Goal: Obtain resource: Download file/media

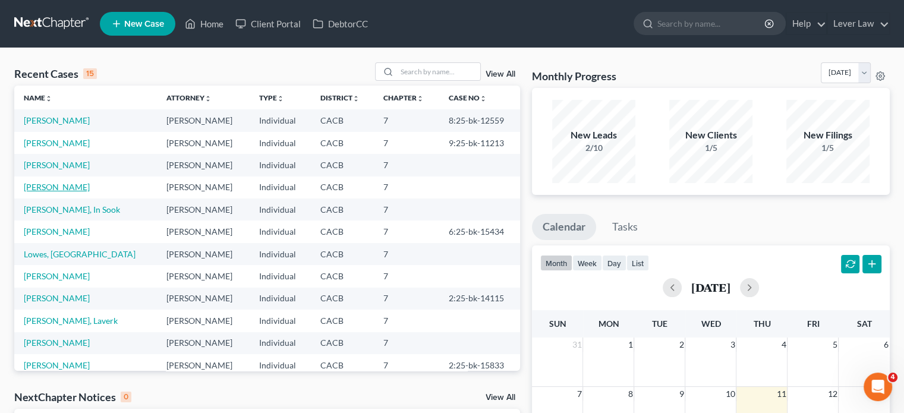
click at [52, 190] on link "[PERSON_NAME]" at bounding box center [57, 187] width 66 height 10
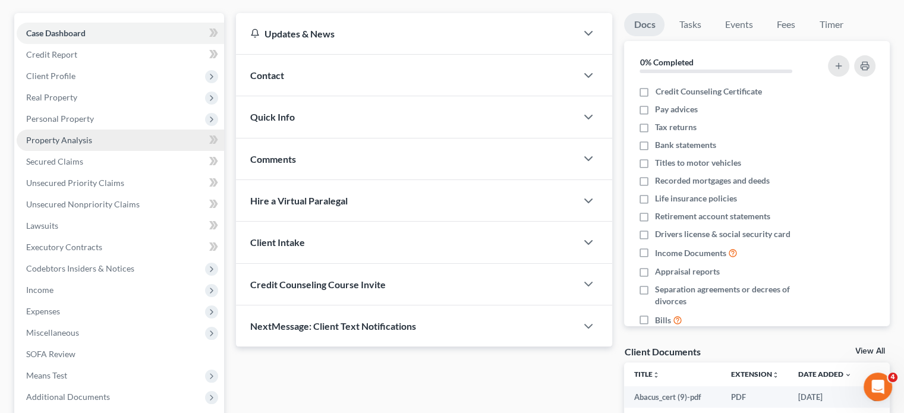
scroll to position [99, 0]
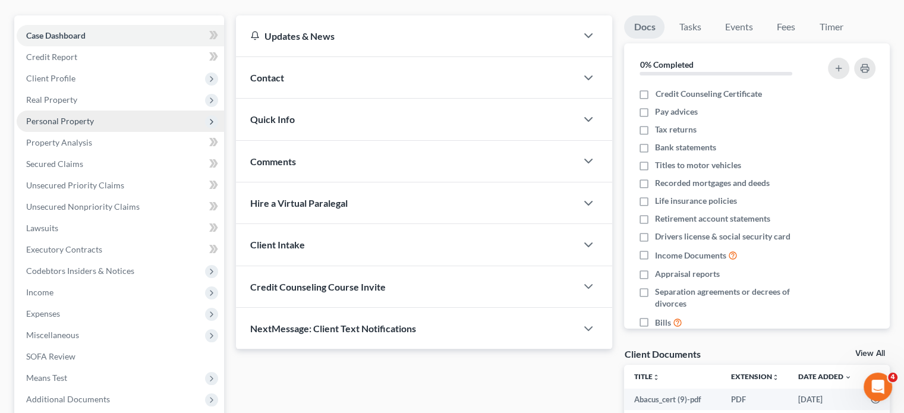
click at [87, 117] on span "Personal Property" at bounding box center [60, 121] width 68 height 10
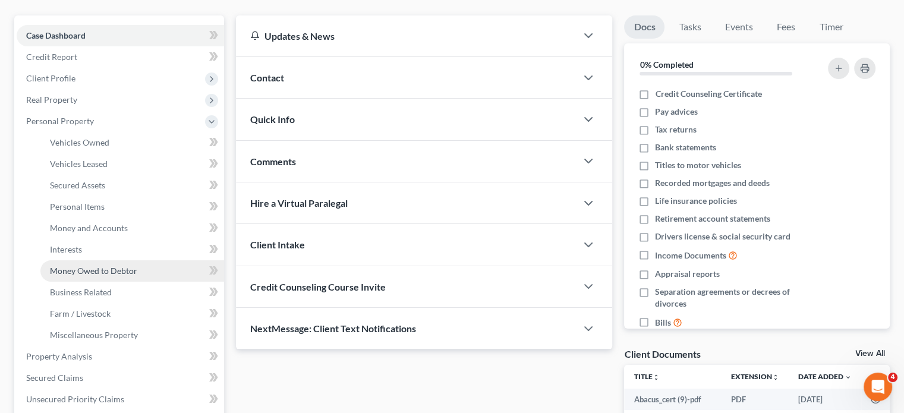
click at [80, 273] on span "Money Owed to Debtor" at bounding box center [93, 271] width 87 height 10
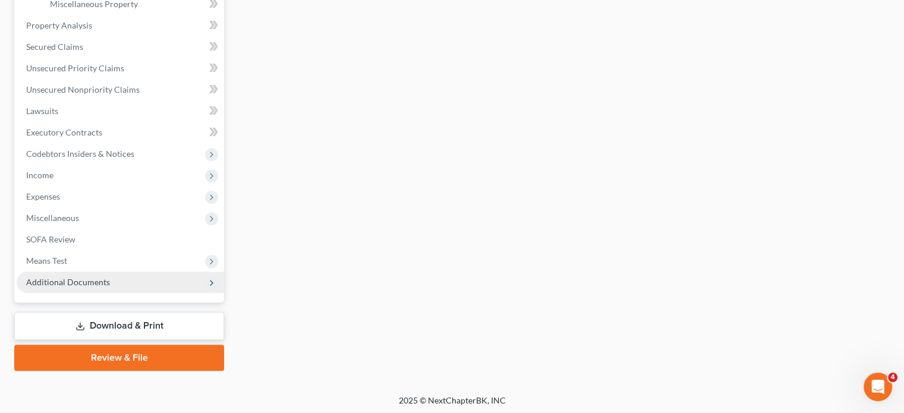
scroll to position [431, 0]
click at [121, 286] on span "Additional Documents" at bounding box center [120, 280] width 207 height 21
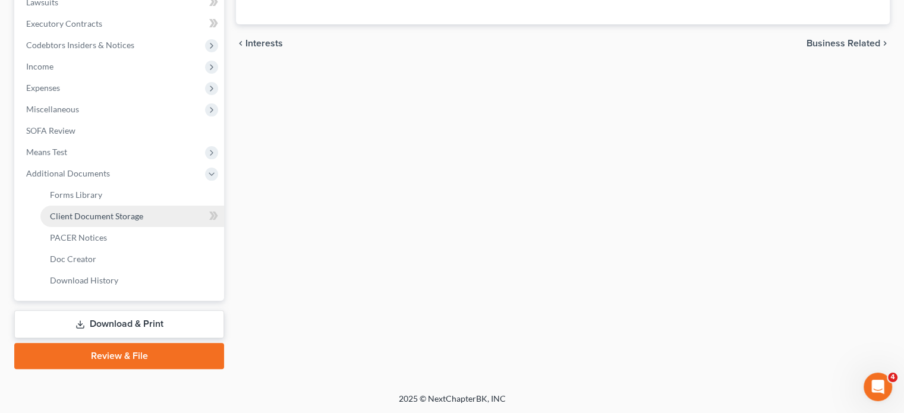
click at [138, 215] on span "Client Document Storage" at bounding box center [96, 216] width 93 height 10
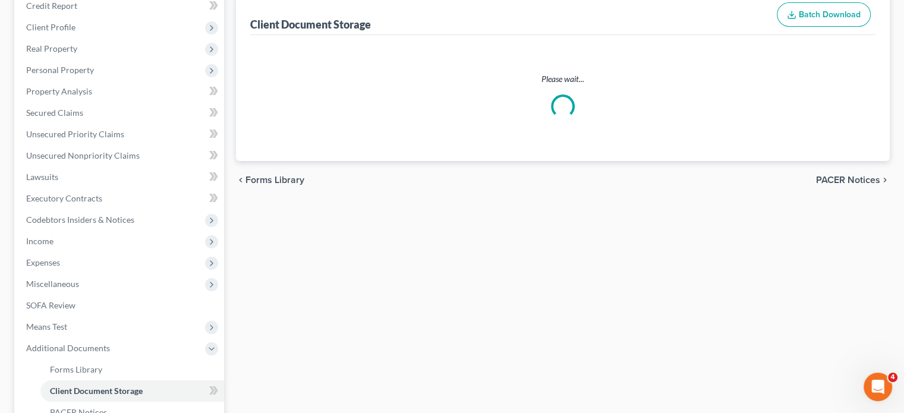
select select "10"
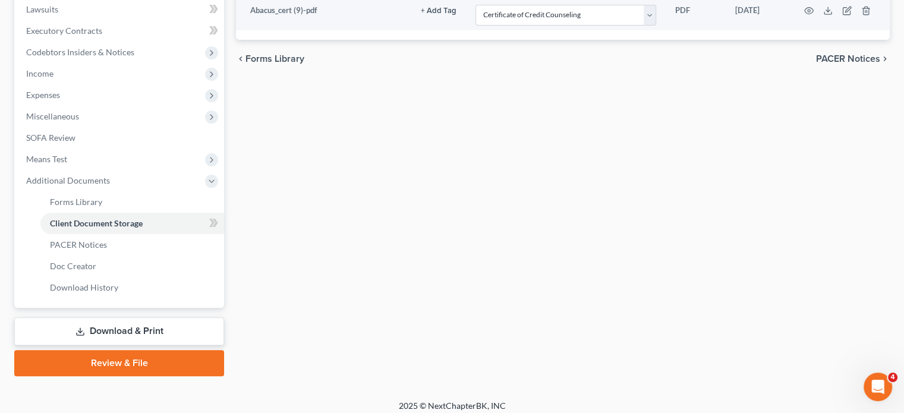
scroll to position [324, 0]
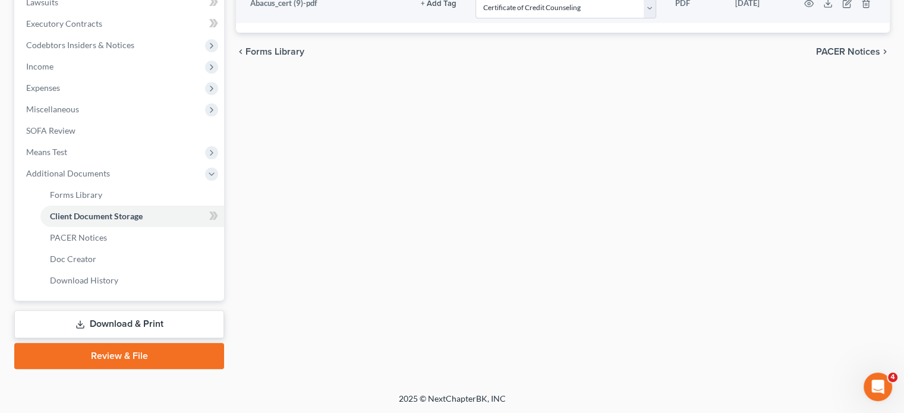
click at [71, 316] on link "Download & Print" at bounding box center [119, 324] width 210 height 28
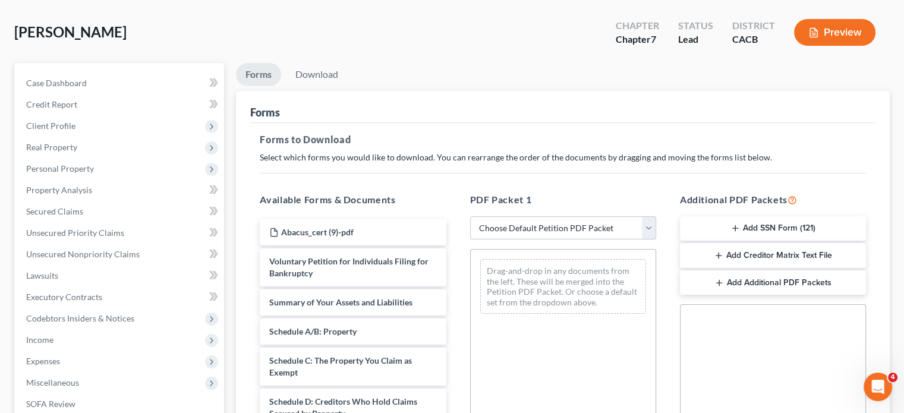
scroll to position [297, 0]
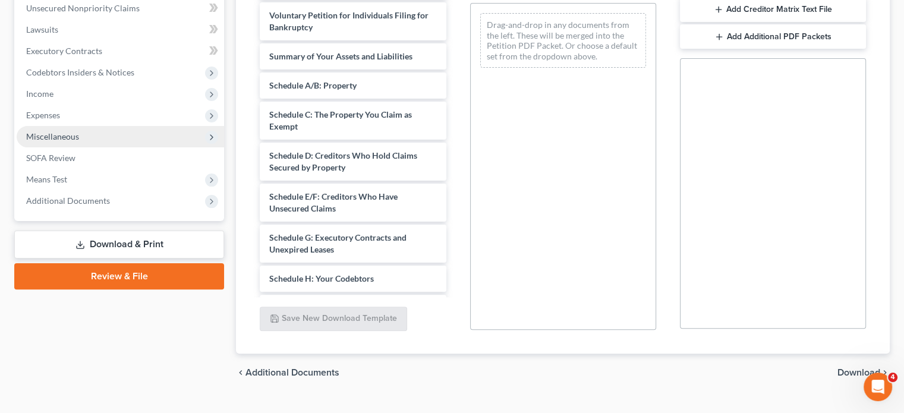
click at [86, 133] on span "Miscellaneous" at bounding box center [120, 136] width 207 height 21
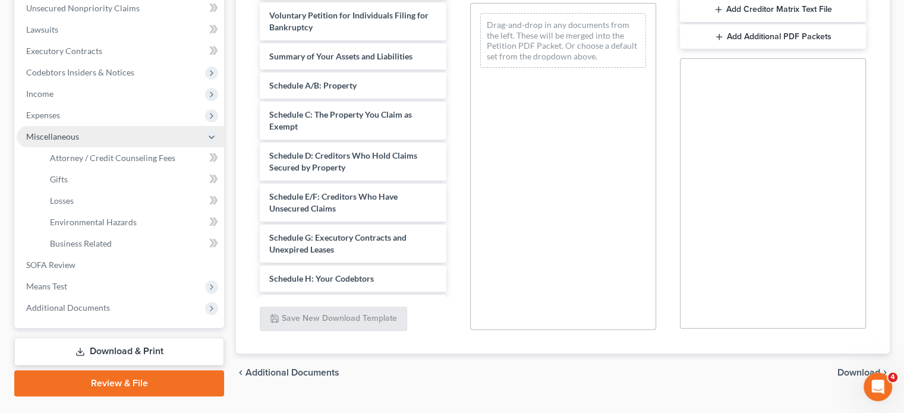
click at [93, 146] on span "Miscellaneous" at bounding box center [120, 136] width 207 height 21
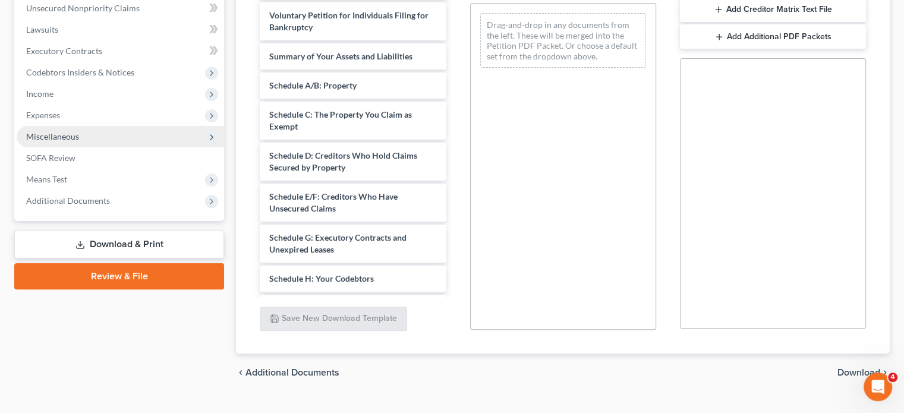
click at [97, 141] on span "Miscellaneous" at bounding box center [120, 136] width 207 height 21
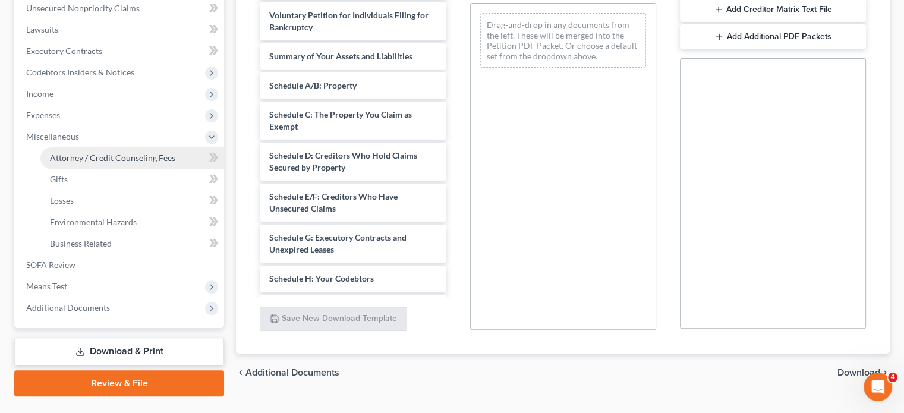
click at [97, 158] on span "Attorney / Credit Counseling Fees" at bounding box center [112, 158] width 125 height 10
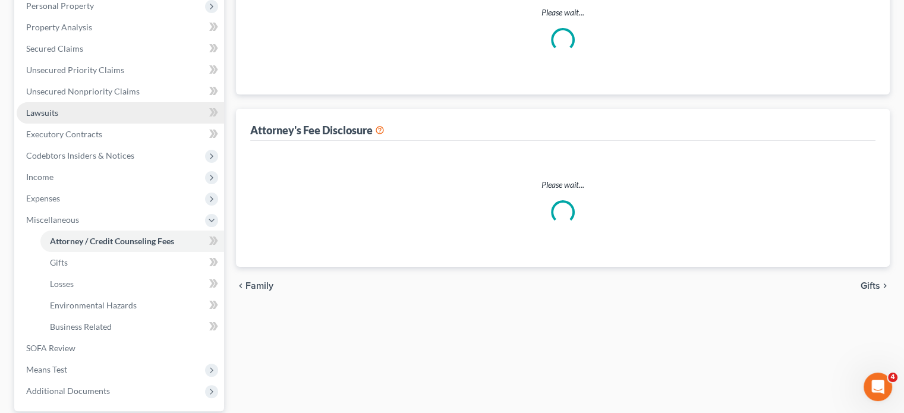
scroll to position [23, 0]
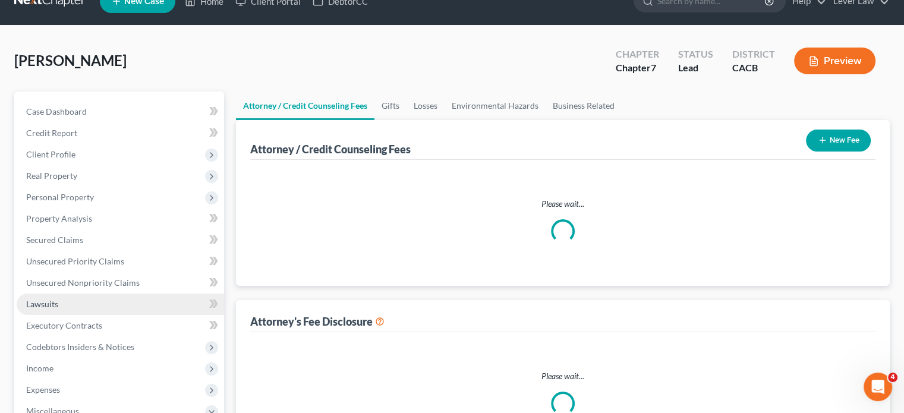
select select "0"
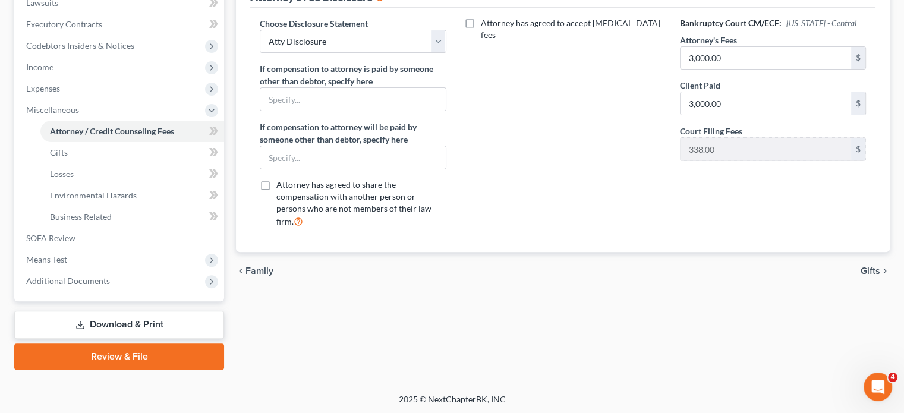
scroll to position [324, 0]
click at [97, 318] on link "Download & Print" at bounding box center [119, 324] width 210 height 28
